Goal: Task Accomplishment & Management: Manage account settings

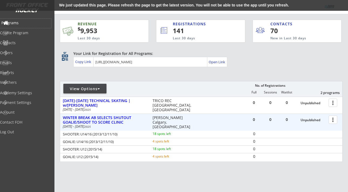
click at [24, 21] on div "Programs" at bounding box center [25, 23] width 49 height 4
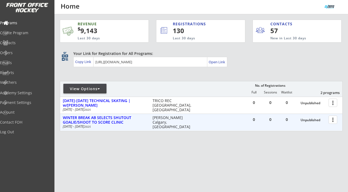
click at [333, 122] on div at bounding box center [333, 119] width 9 height 9
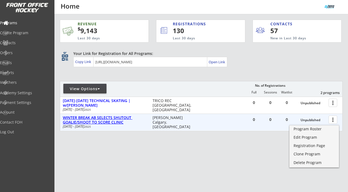
click at [111, 119] on div "WINTER BREAK AB SELECTS SHUTOUT GOALIE/SHOOT TO SCORE CLINIC" at bounding box center [105, 120] width 84 height 9
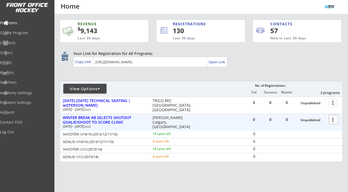
click at [333, 124] on div at bounding box center [333, 119] width 9 height 9
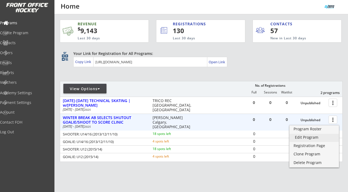
click at [316, 138] on div "Edit Program" at bounding box center [314, 138] width 39 height 4
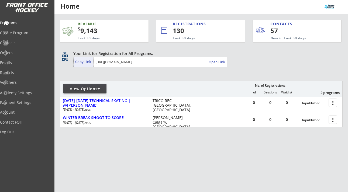
click at [83, 62] on div "Copy Link" at bounding box center [83, 61] width 17 height 5
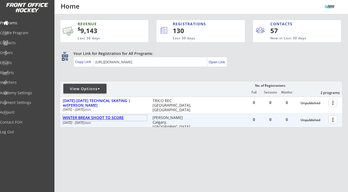
drag, startPoint x: 125, startPoint y: 118, endPoint x: 63, endPoint y: 117, distance: 62.6
click at [63, 117] on div "WINTER BREAK SHOOT TO SCORE" at bounding box center [105, 118] width 84 height 5
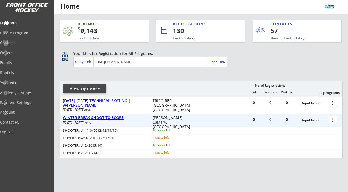
copy div "WINTER BREAK SHOOT TO SCORE"
click at [315, 121] on div "Unpublished" at bounding box center [313, 120] width 25 height 4
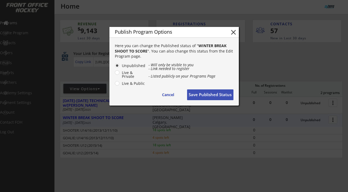
click at [135, 83] on label "Live & Public" at bounding box center [132, 84] width 25 height 4
click at [114, 67] on input "Live & Public" at bounding box center [113, 66] width 4 height 4
radio input "true"
click at [210, 90] on div "Cancel Save Published Status" at bounding box center [194, 95] width 79 height 11
click at [213, 97] on button "Save Published Status" at bounding box center [210, 95] width 46 height 11
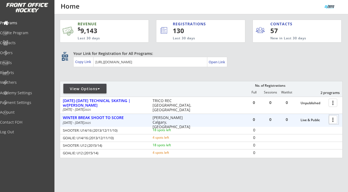
click at [334, 120] on div at bounding box center [333, 119] width 9 height 9
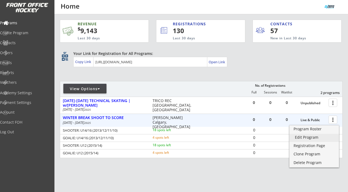
click at [311, 139] on div "Edit Program" at bounding box center [314, 138] width 39 height 4
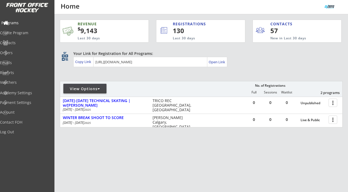
click at [21, 22] on div "Programs" at bounding box center [25, 23] width 49 height 4
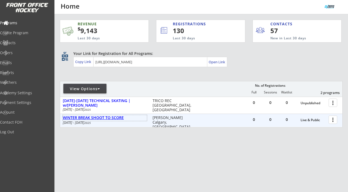
click at [114, 118] on div "WINTER BREAK SHOOT TO SCORE" at bounding box center [105, 118] width 84 height 5
